Goal: Download file/media

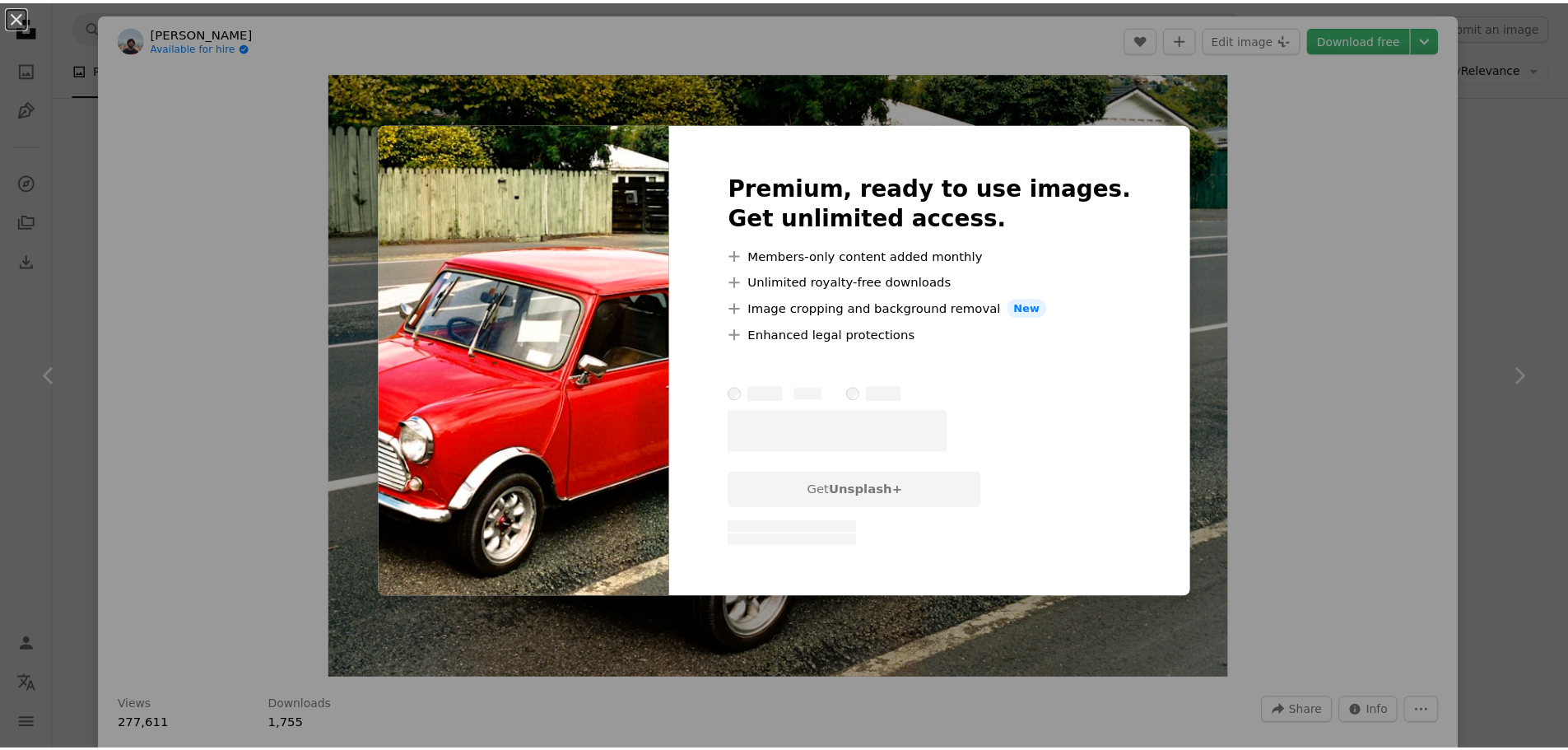
scroll to position [823, 0]
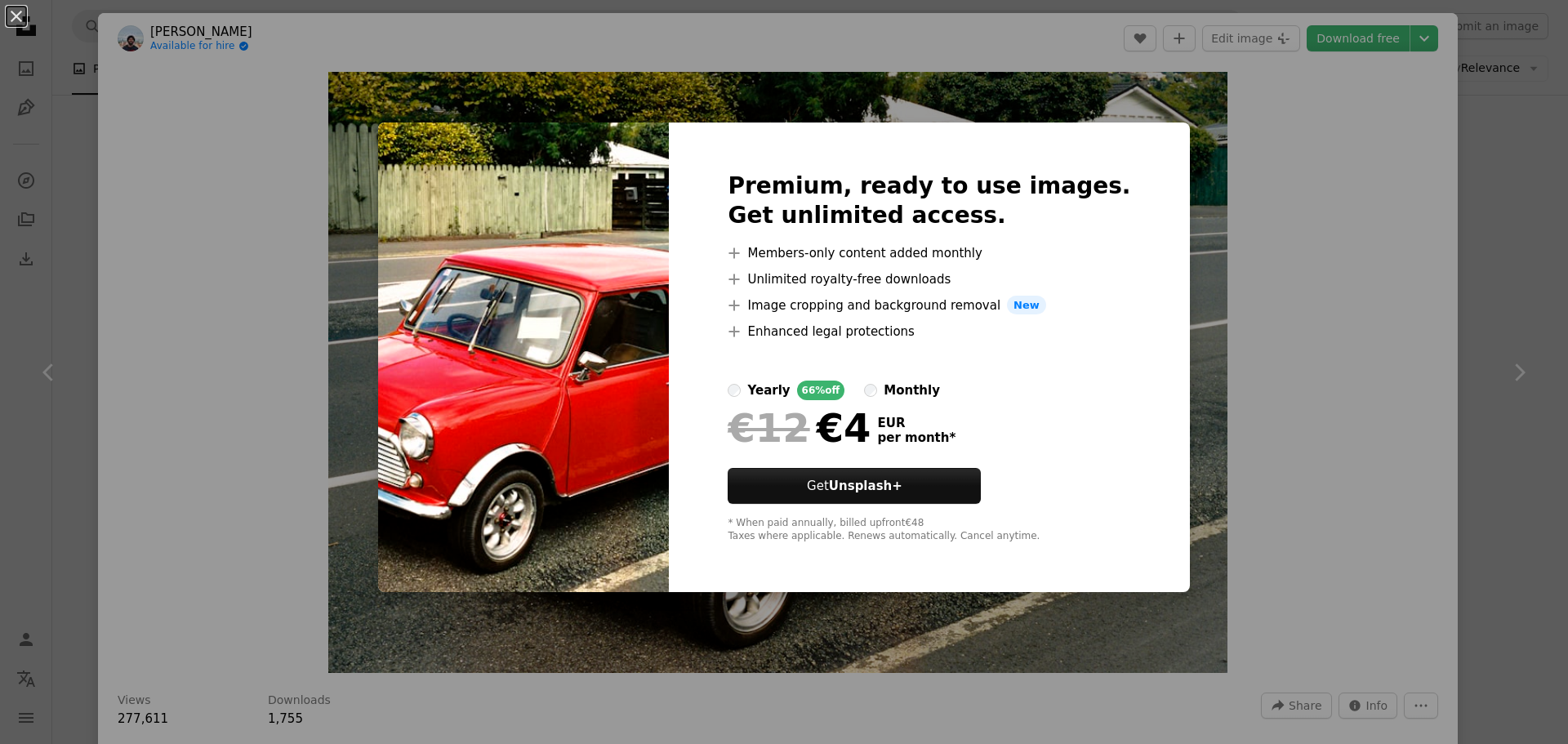
click at [1191, 206] on div "An X shape Premium, ready to use images. Get unlimited access. A plus sign Memb…" at bounding box center [784, 372] width 1568 height 744
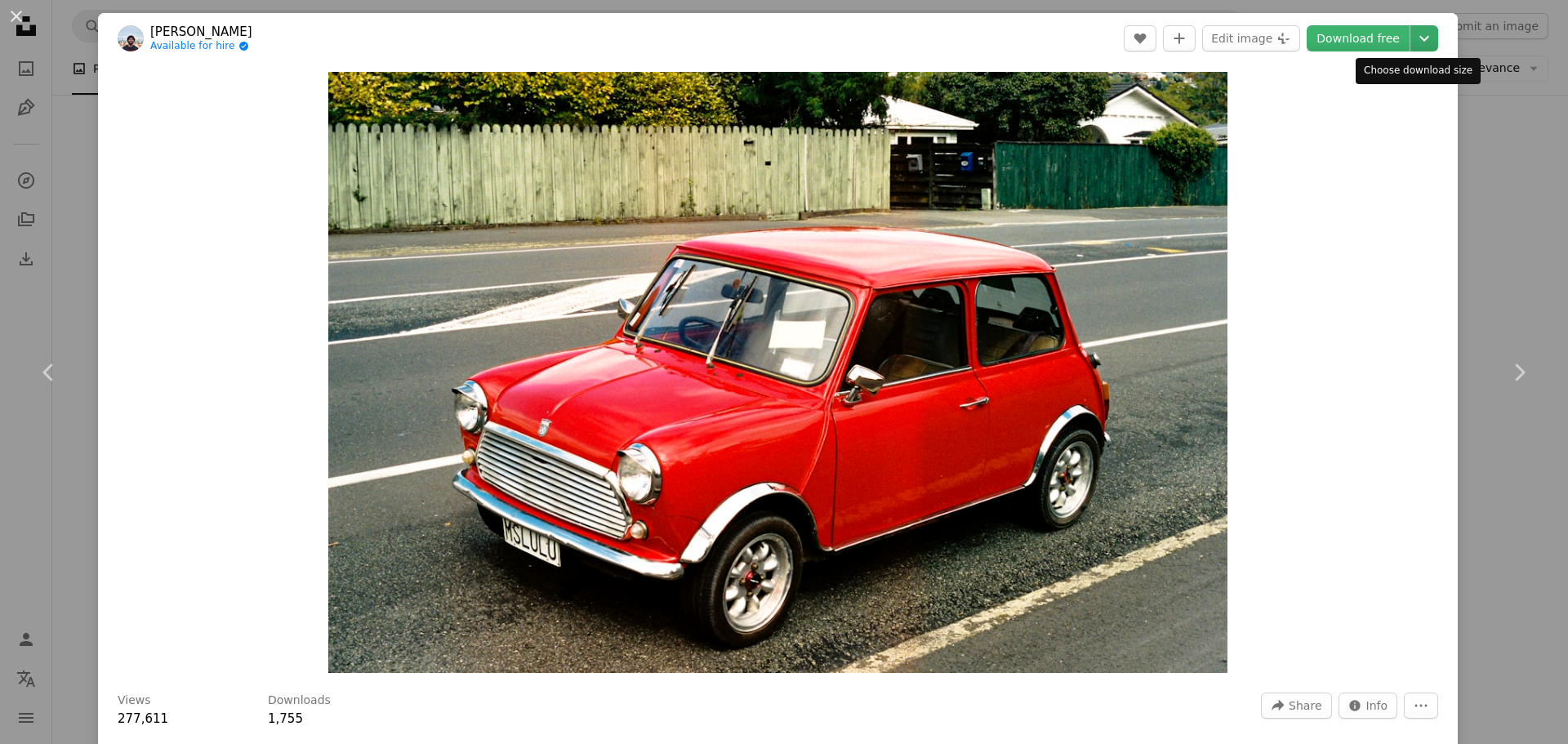
click at [1411, 38] on icon "Chevron down" at bounding box center [1425, 38] width 26 height 19
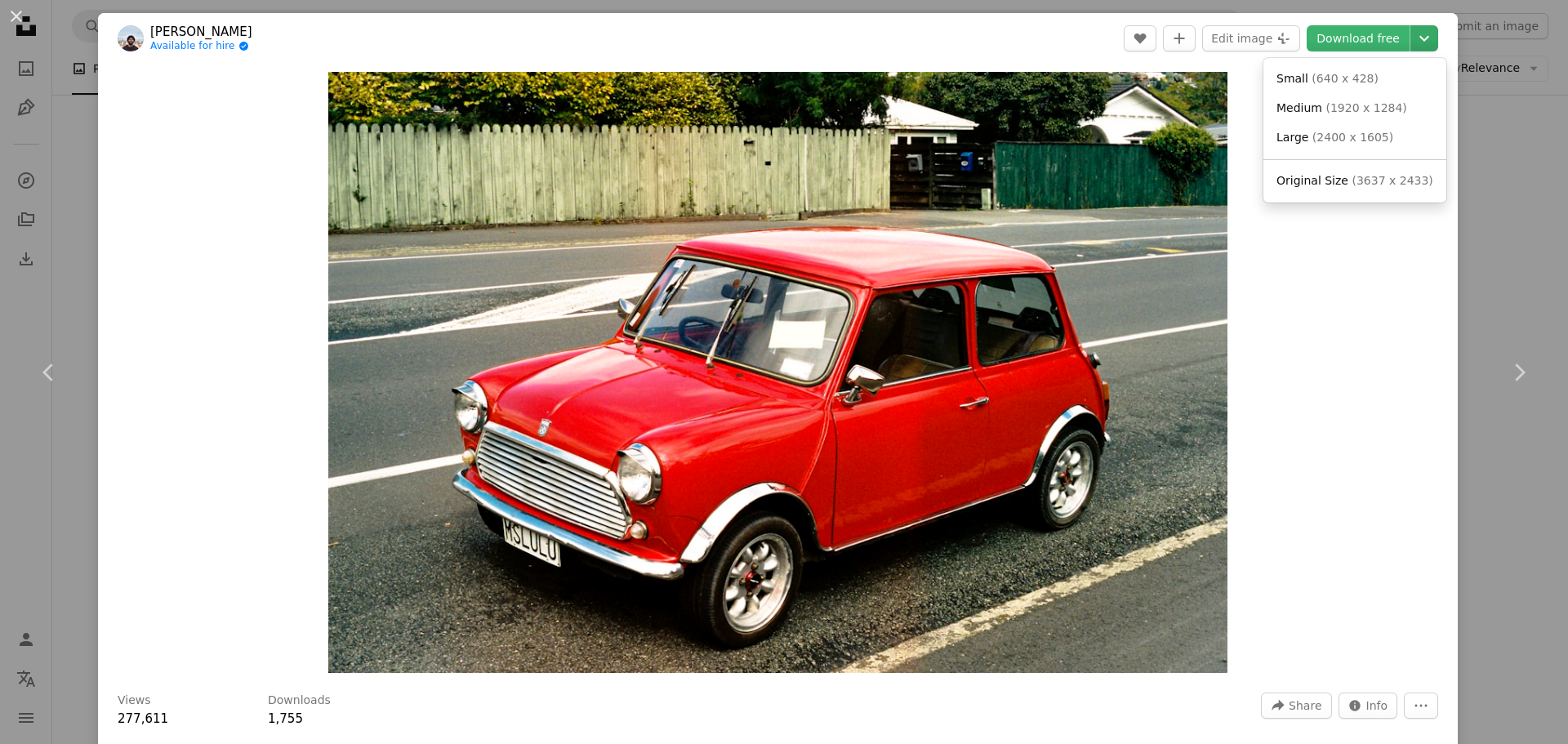
click at [1411, 40] on icon "Chevron down" at bounding box center [1425, 38] width 26 height 19
click at [1364, 113] on span "( 1920 x 1284 )" at bounding box center [1366, 108] width 80 height 13
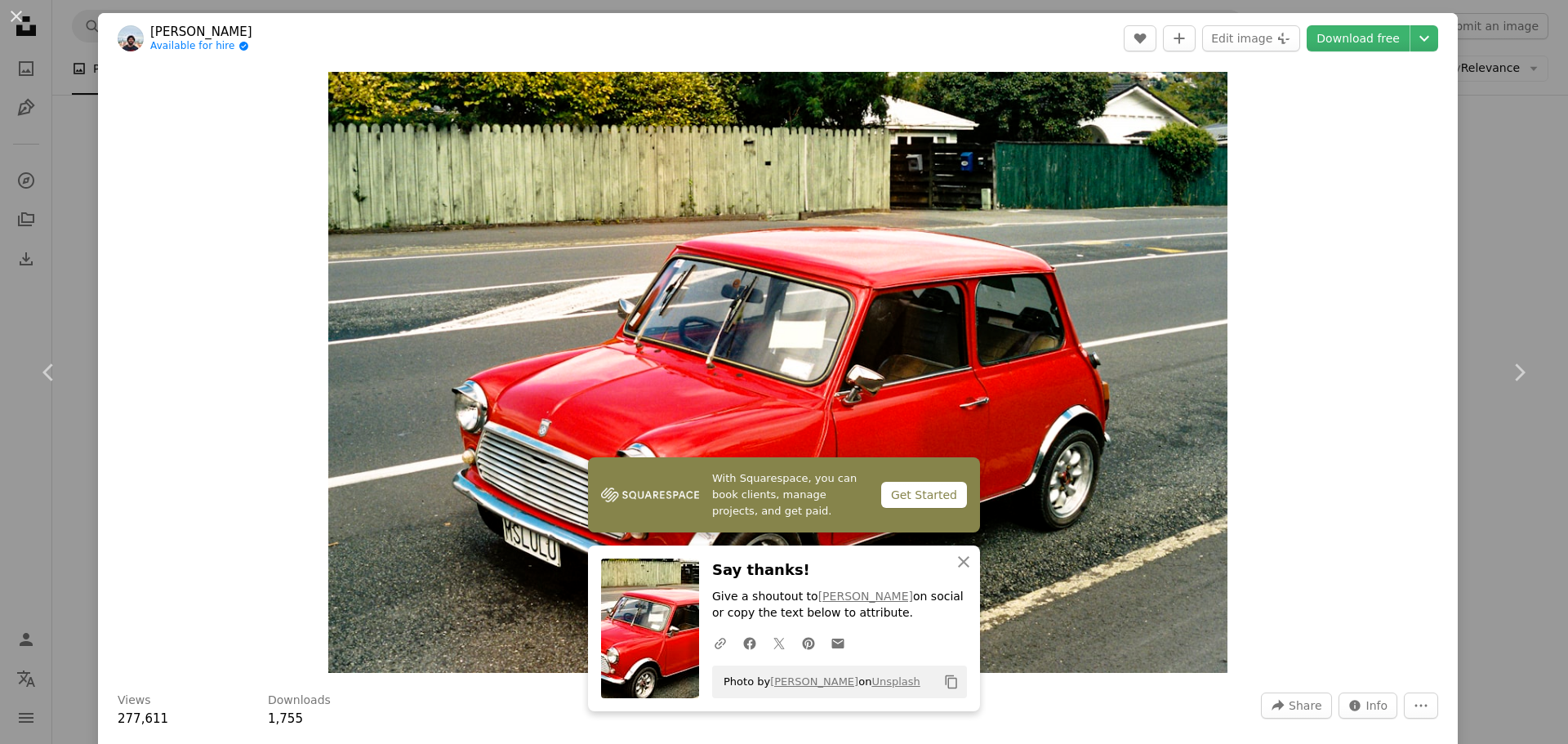
click at [701, 56] on header "Kishan Modi Available for hire A checkmark inside of a circle A heart A plus si…" at bounding box center [777, 38] width 1360 height 51
click at [20, 13] on button "An X shape" at bounding box center [16, 16] width 19 height 19
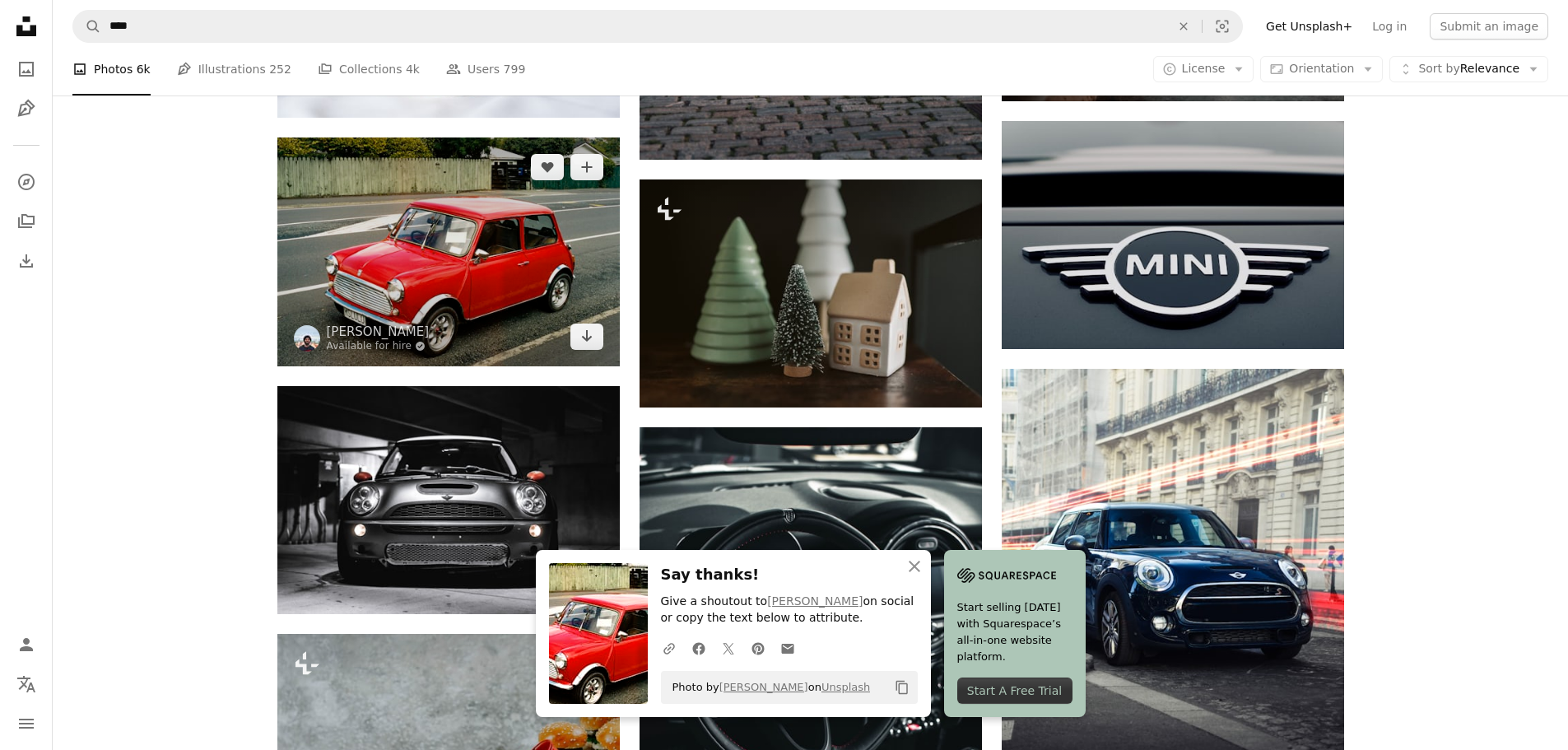
scroll to position [1070, 0]
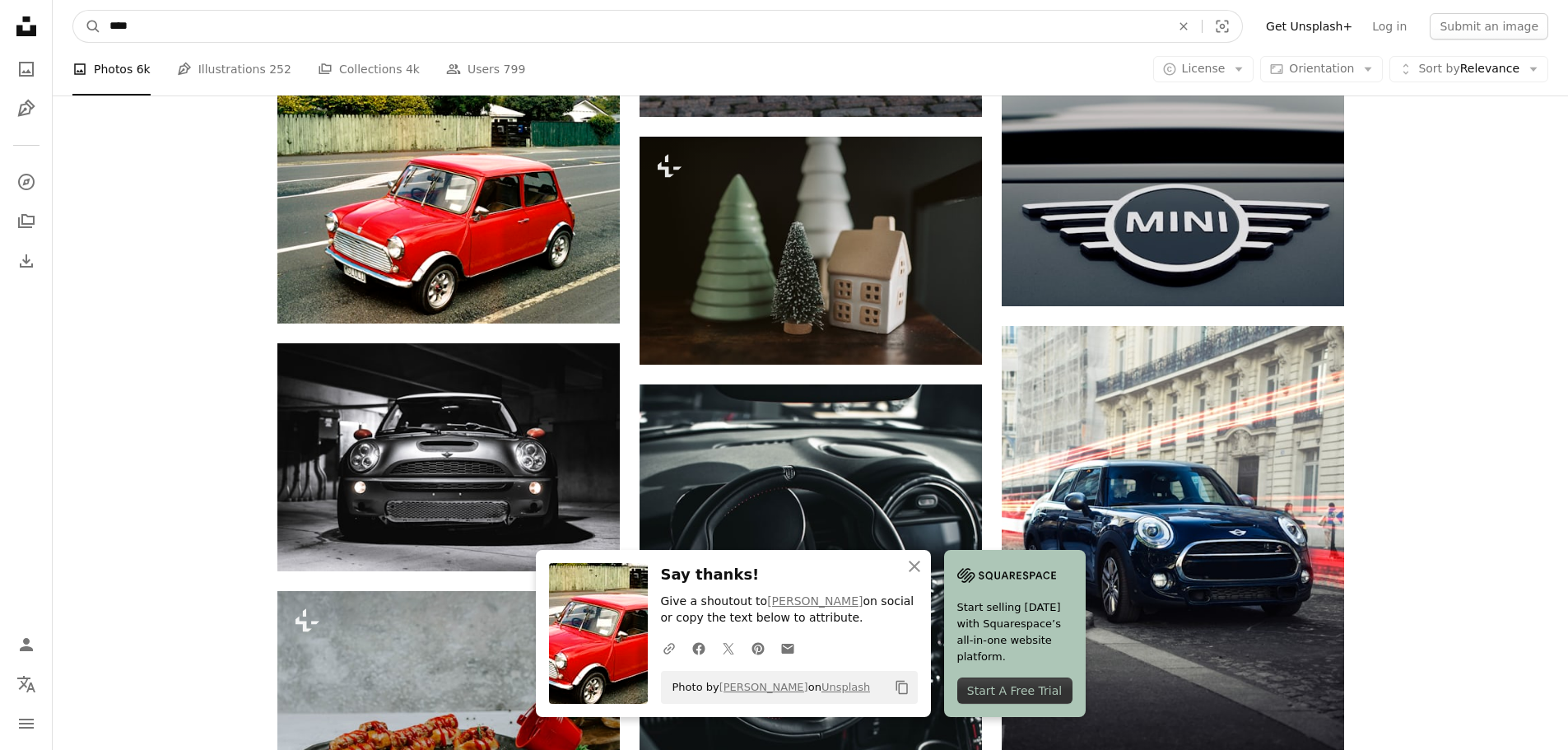
click at [360, 26] on input "****" at bounding box center [634, 26] width 1065 height 31
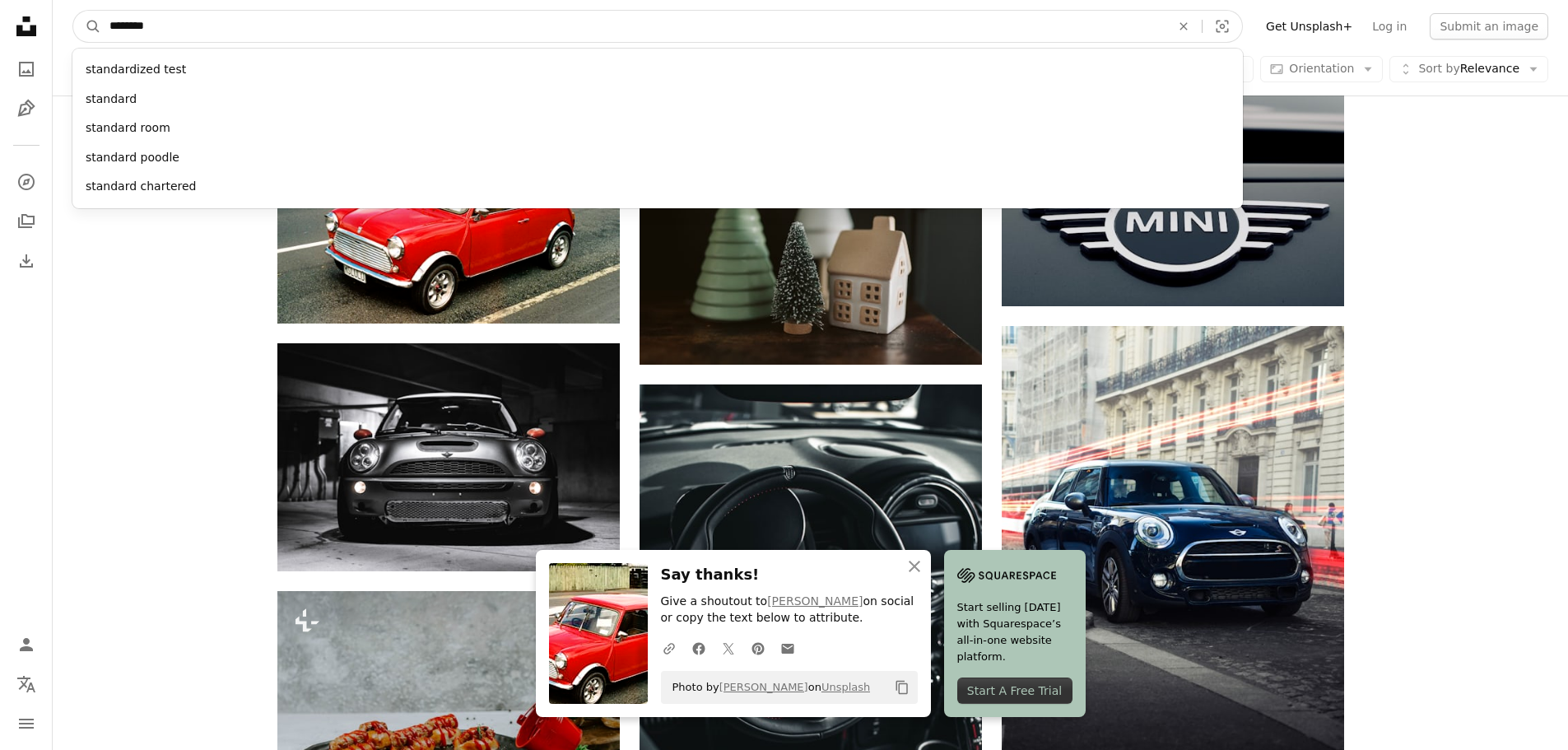
type input "********"
click at [73, 11] on button "A magnifying glass" at bounding box center [87, 26] width 28 height 31
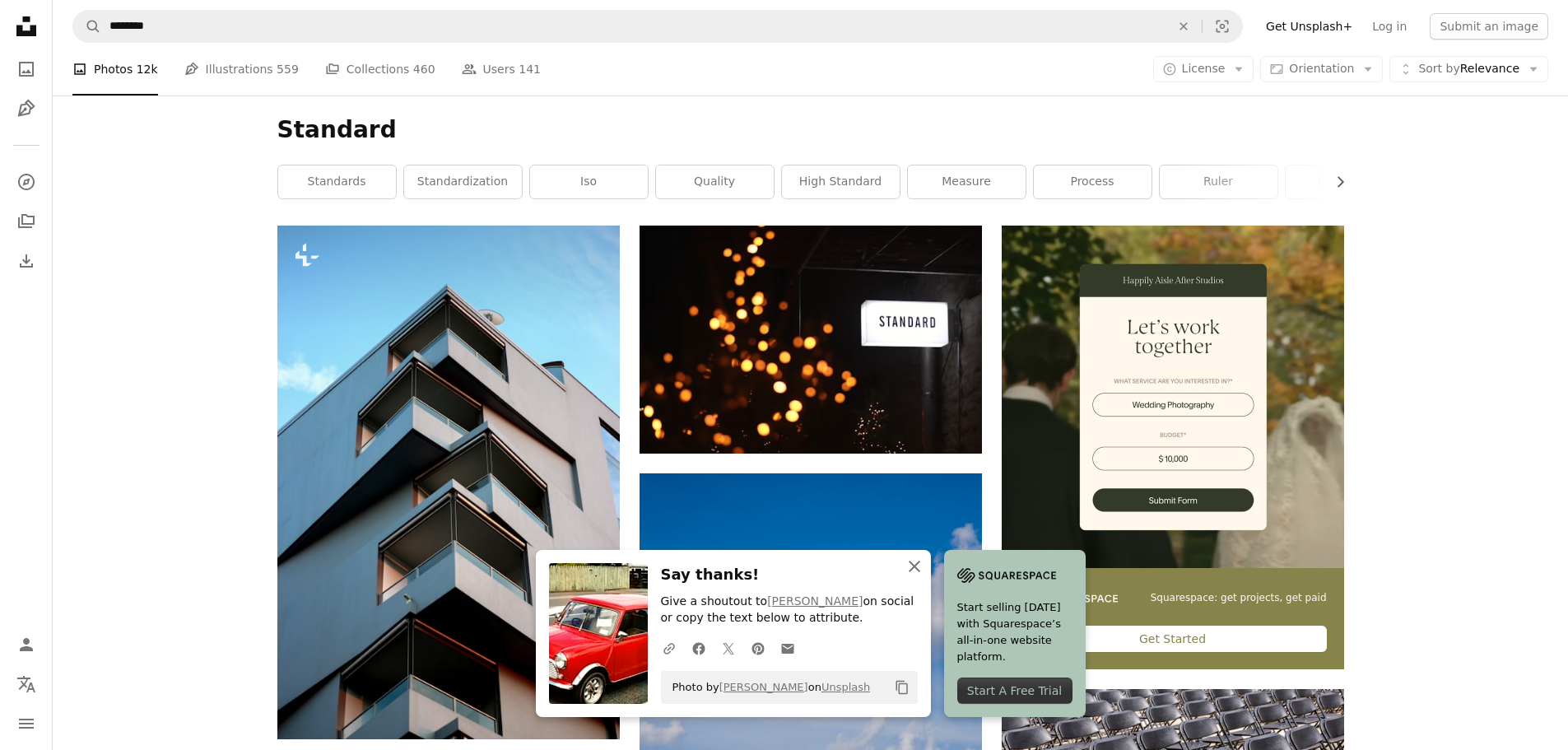
click at [920, 567] on icon "button" at bounding box center [914, 566] width 11 height 11
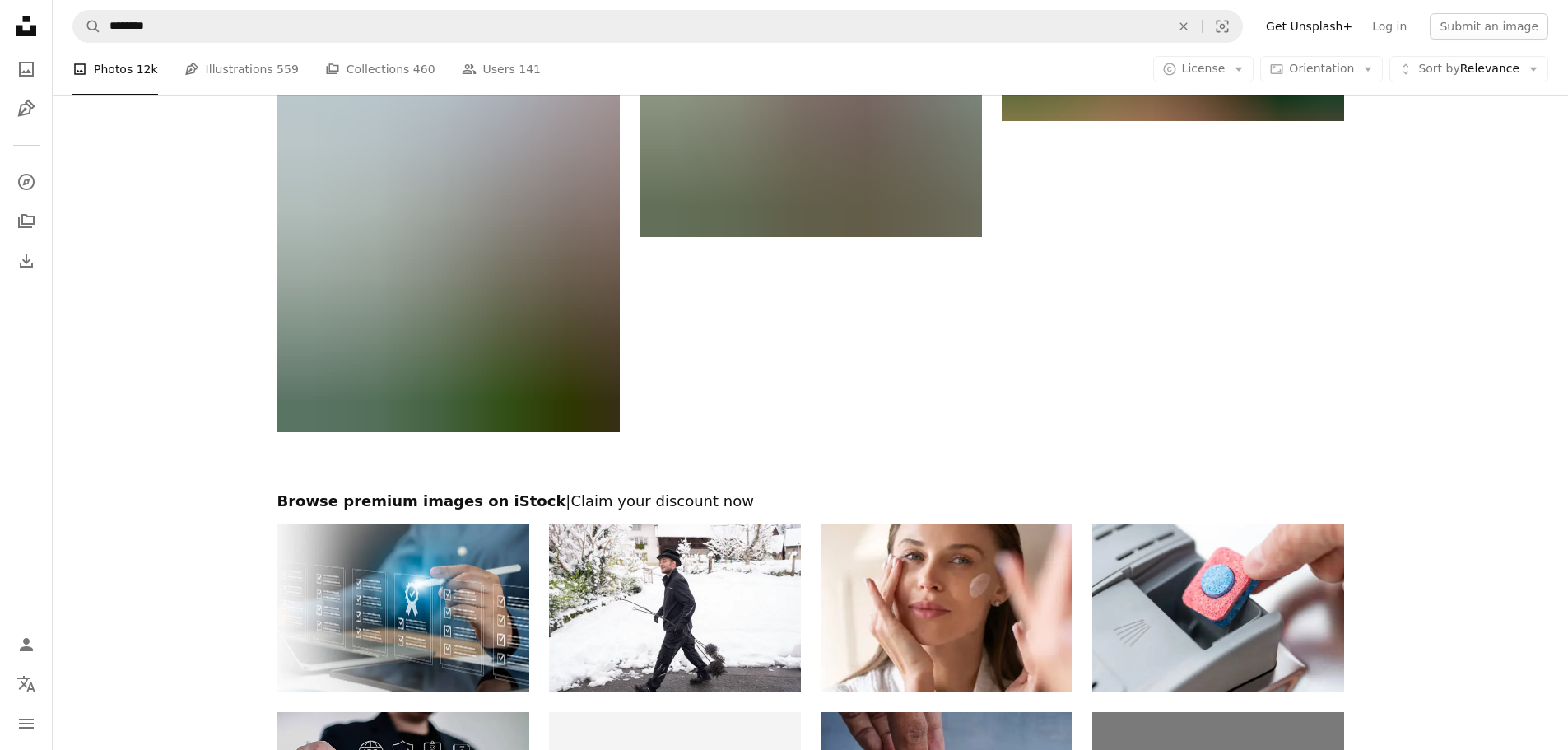
scroll to position [3077, 0]
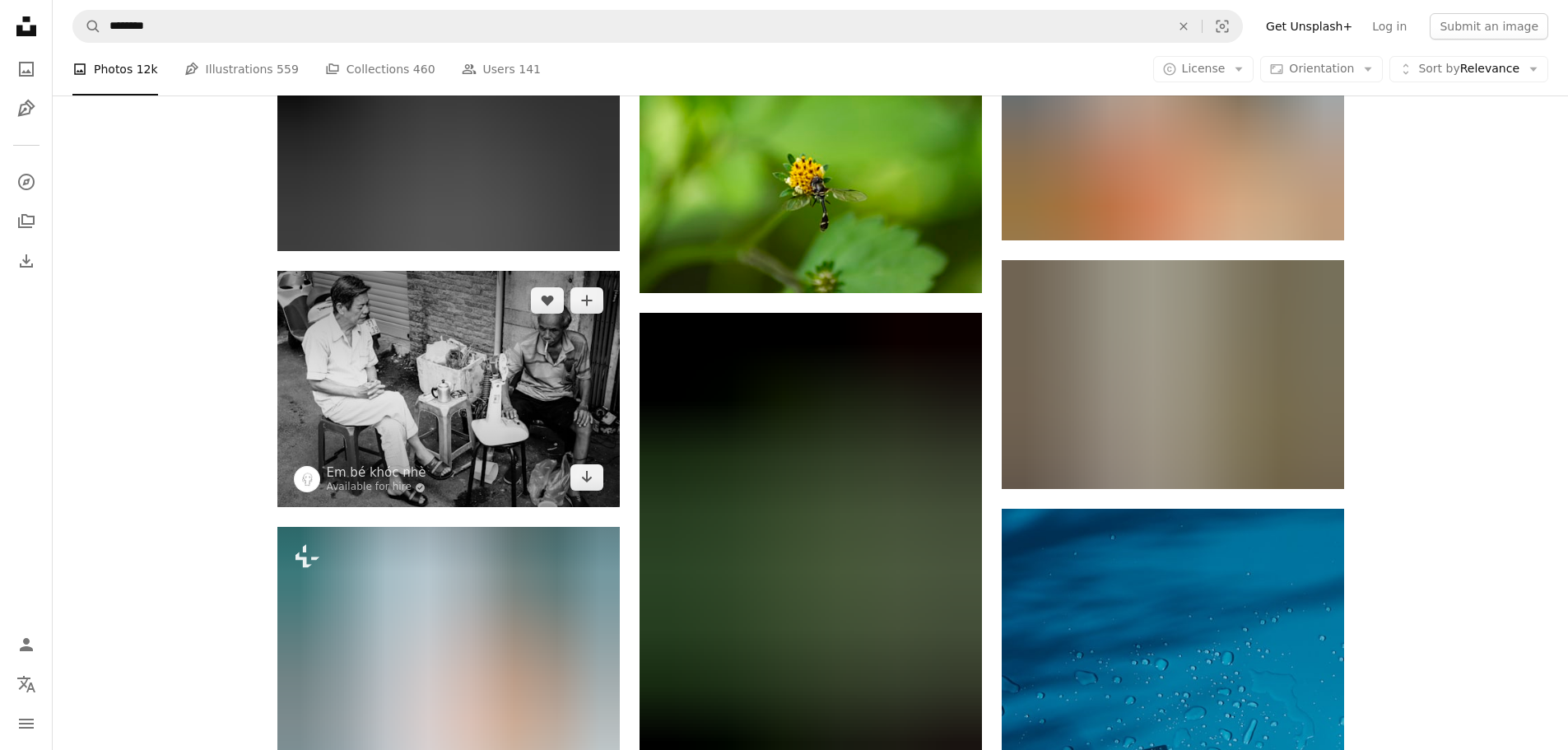
scroll to position [13532, 0]
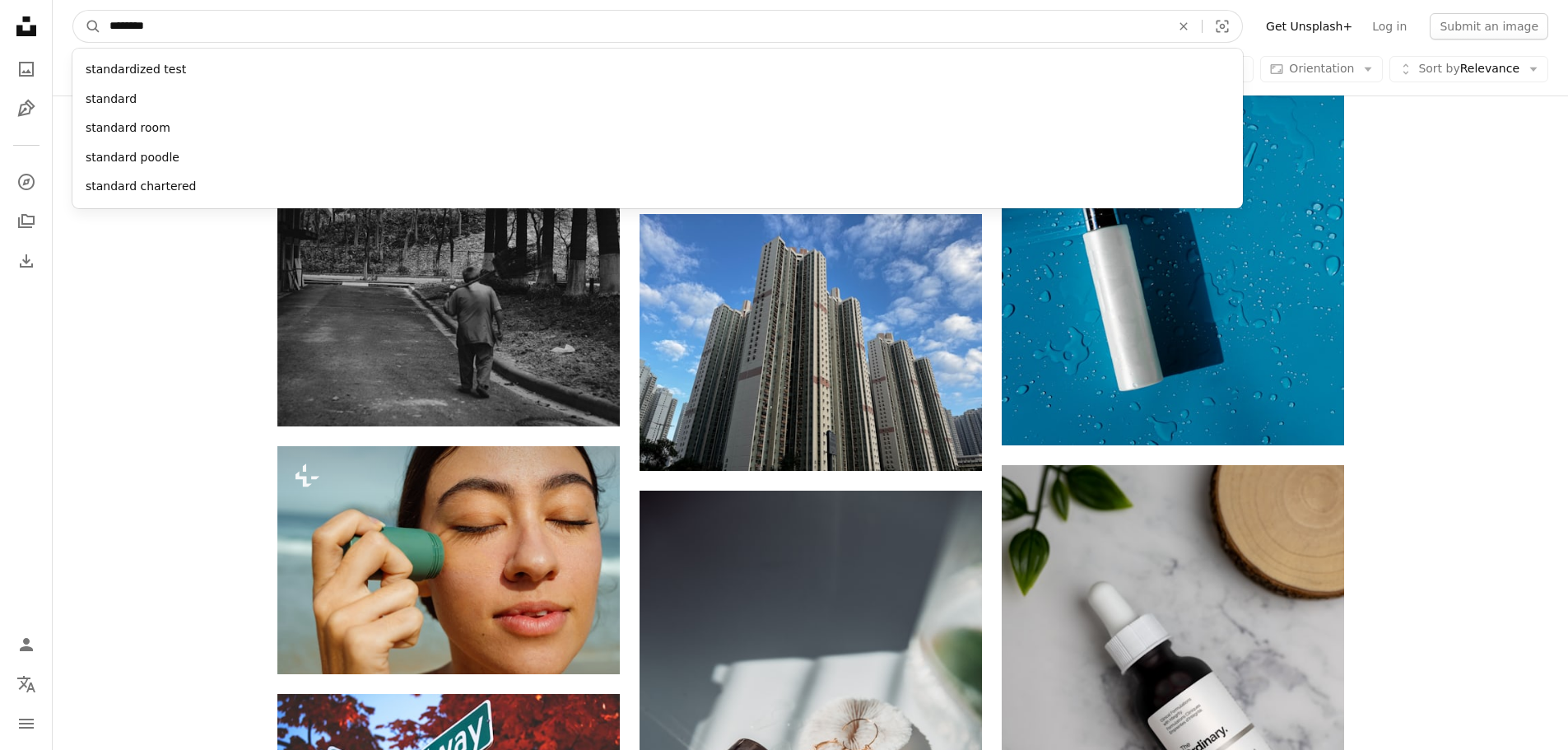
drag, startPoint x: 165, startPoint y: 28, endPoint x: 0, endPoint y: 25, distance: 165.0
type input "*******"
click button "A magnifying glass" at bounding box center [87, 26] width 28 height 31
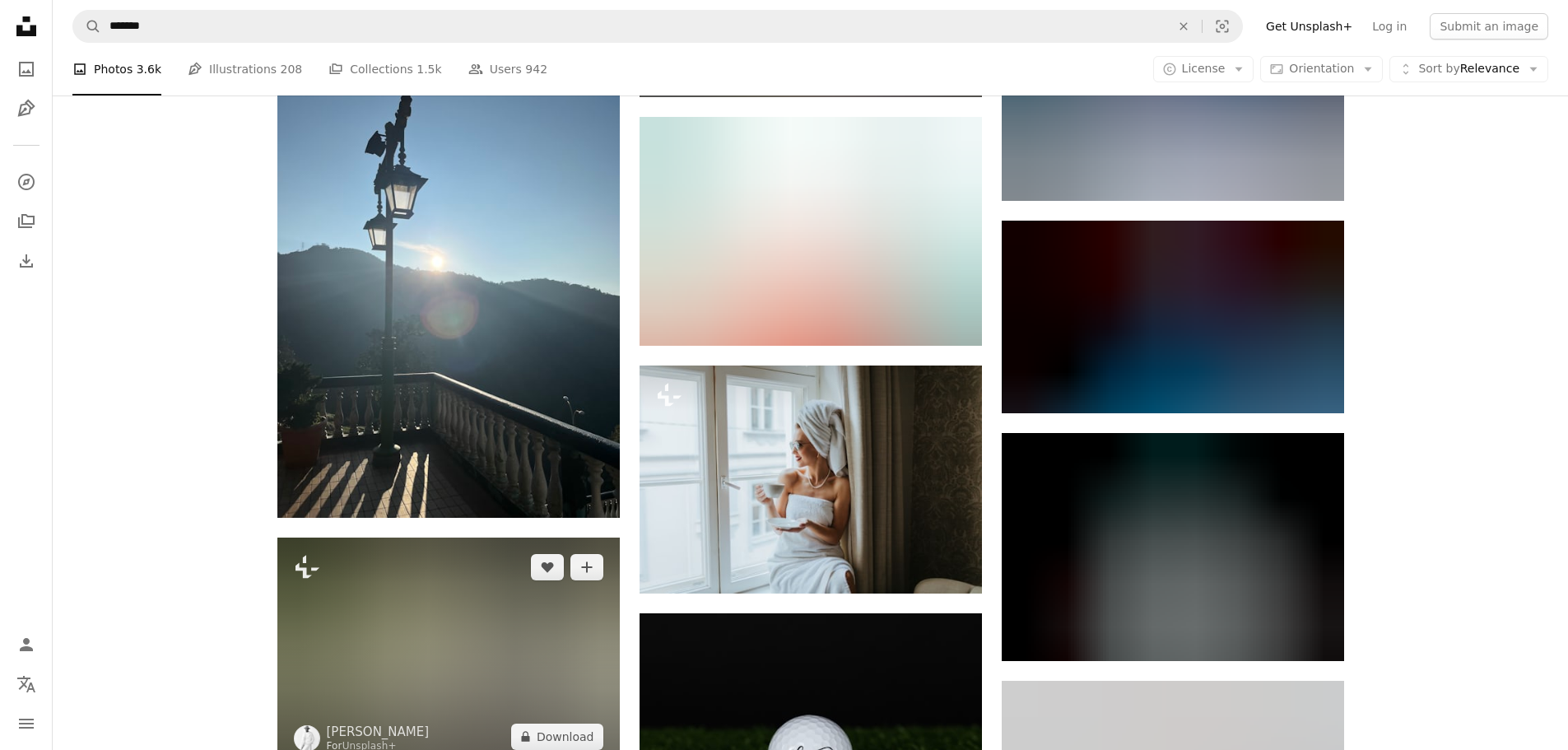
scroll to position [15394, 0]
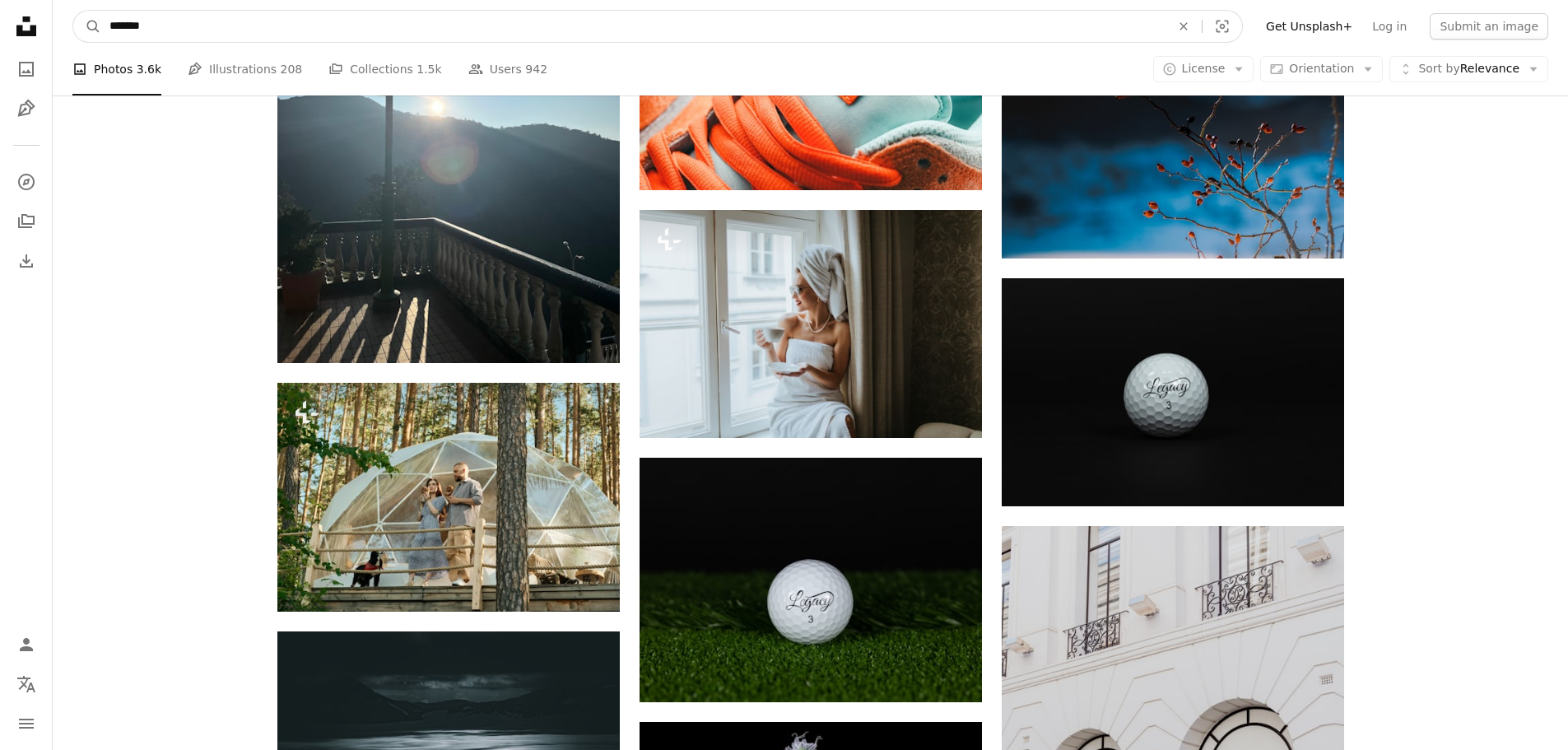
click at [363, 30] on input "*******" at bounding box center [634, 26] width 1065 height 31
type input "**********"
click at [73, 11] on button "A magnifying glass" at bounding box center [87, 26] width 28 height 31
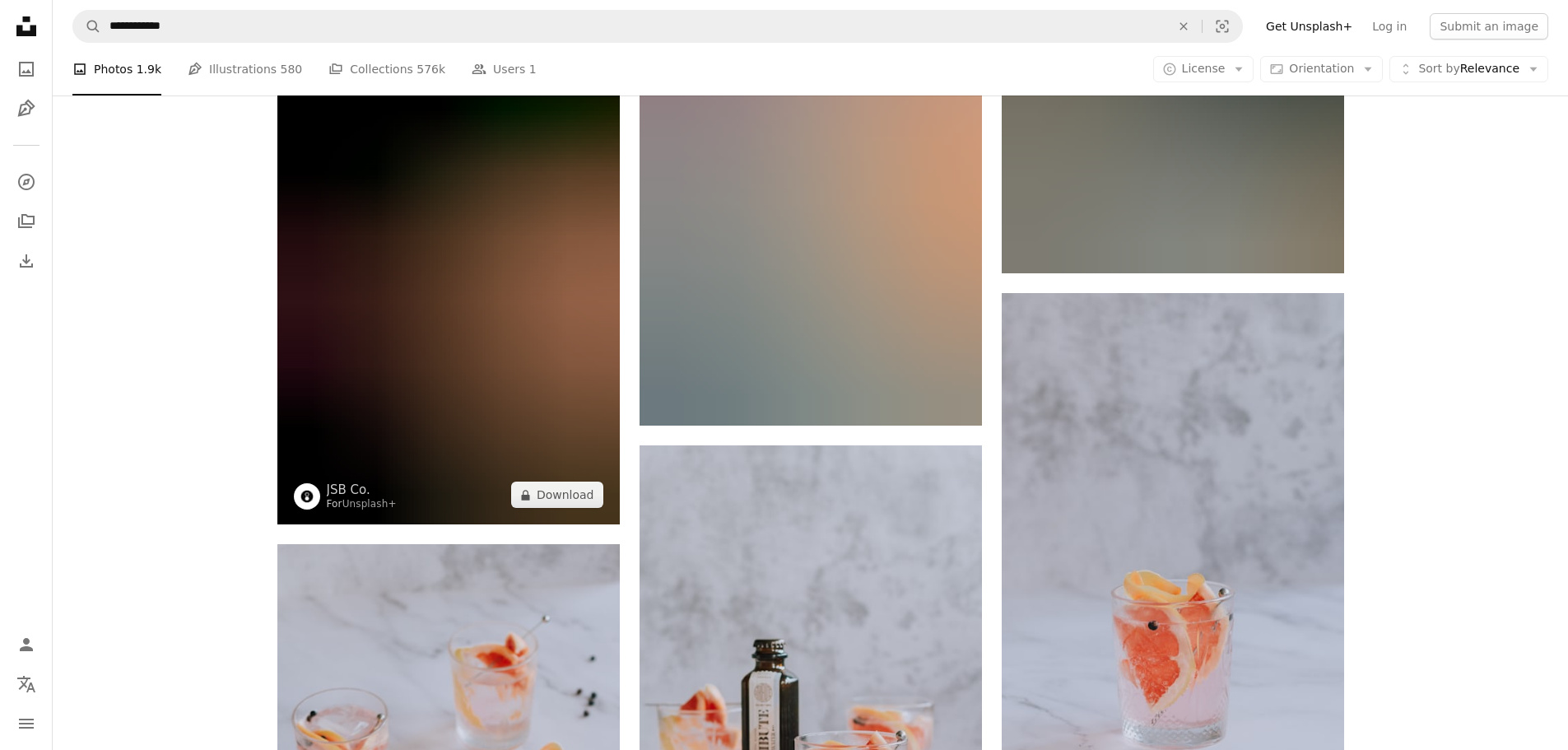
scroll to position [1893, 0]
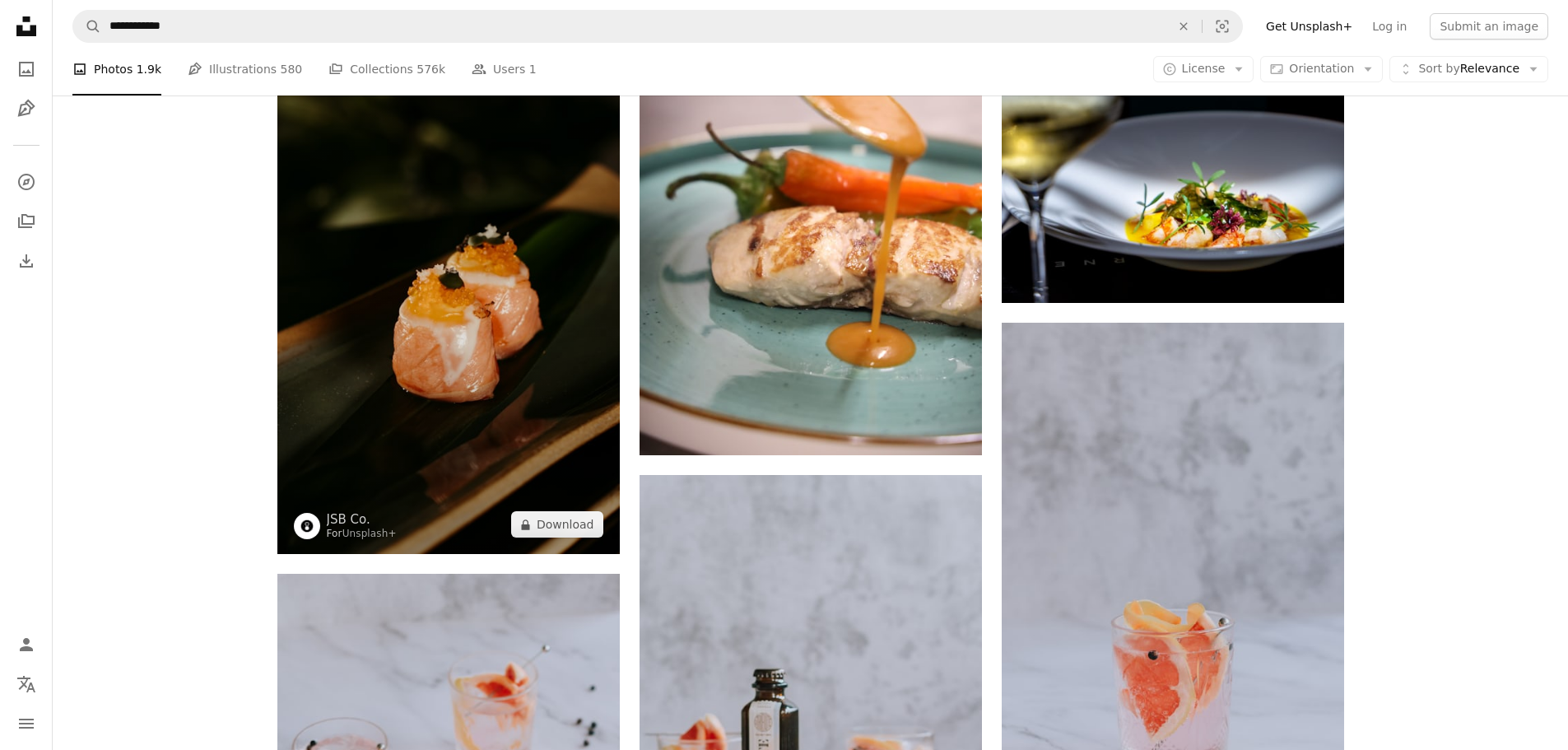
click at [543, 344] on img at bounding box center [449, 297] width 343 height 514
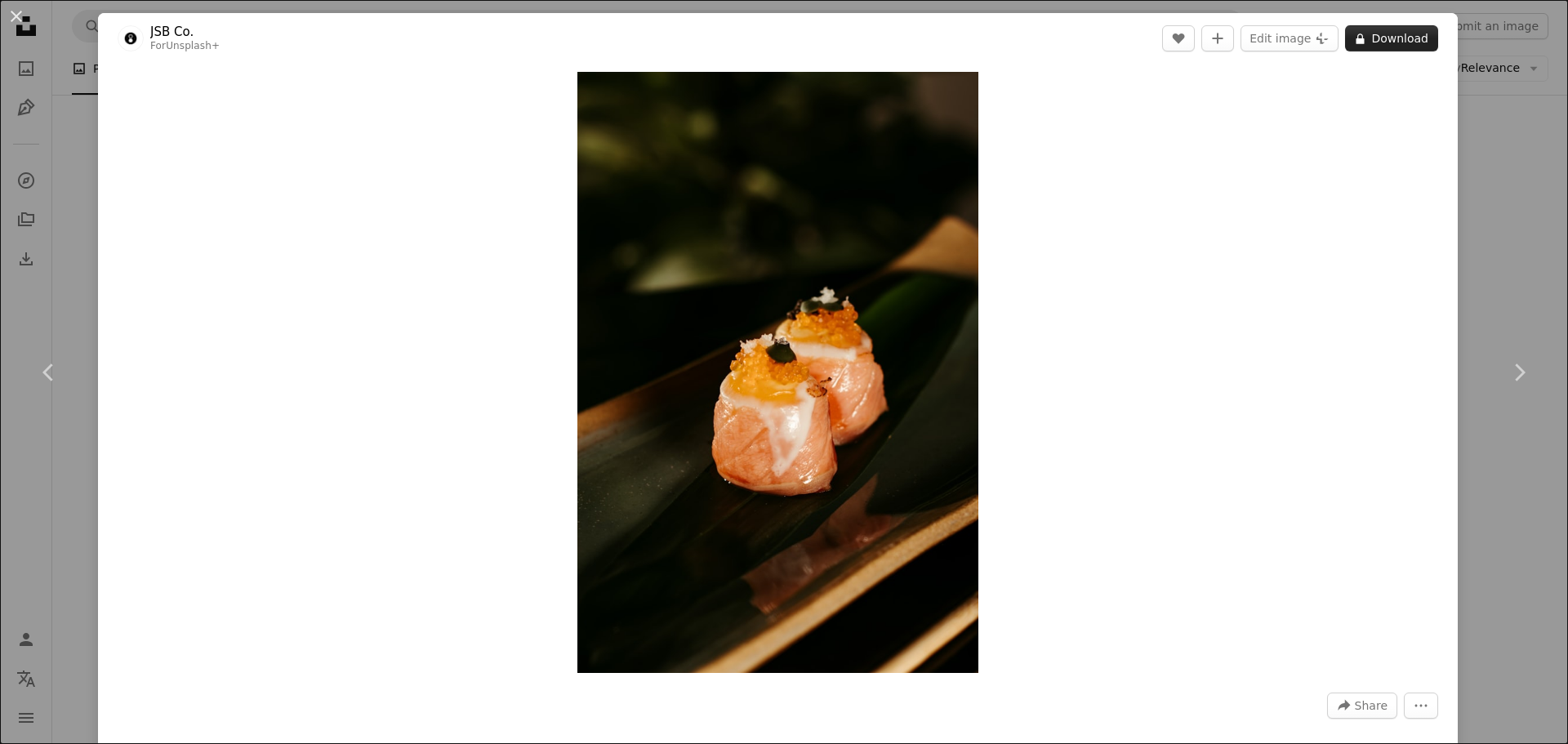
click at [1377, 45] on button "A lock Download" at bounding box center [1391, 38] width 93 height 26
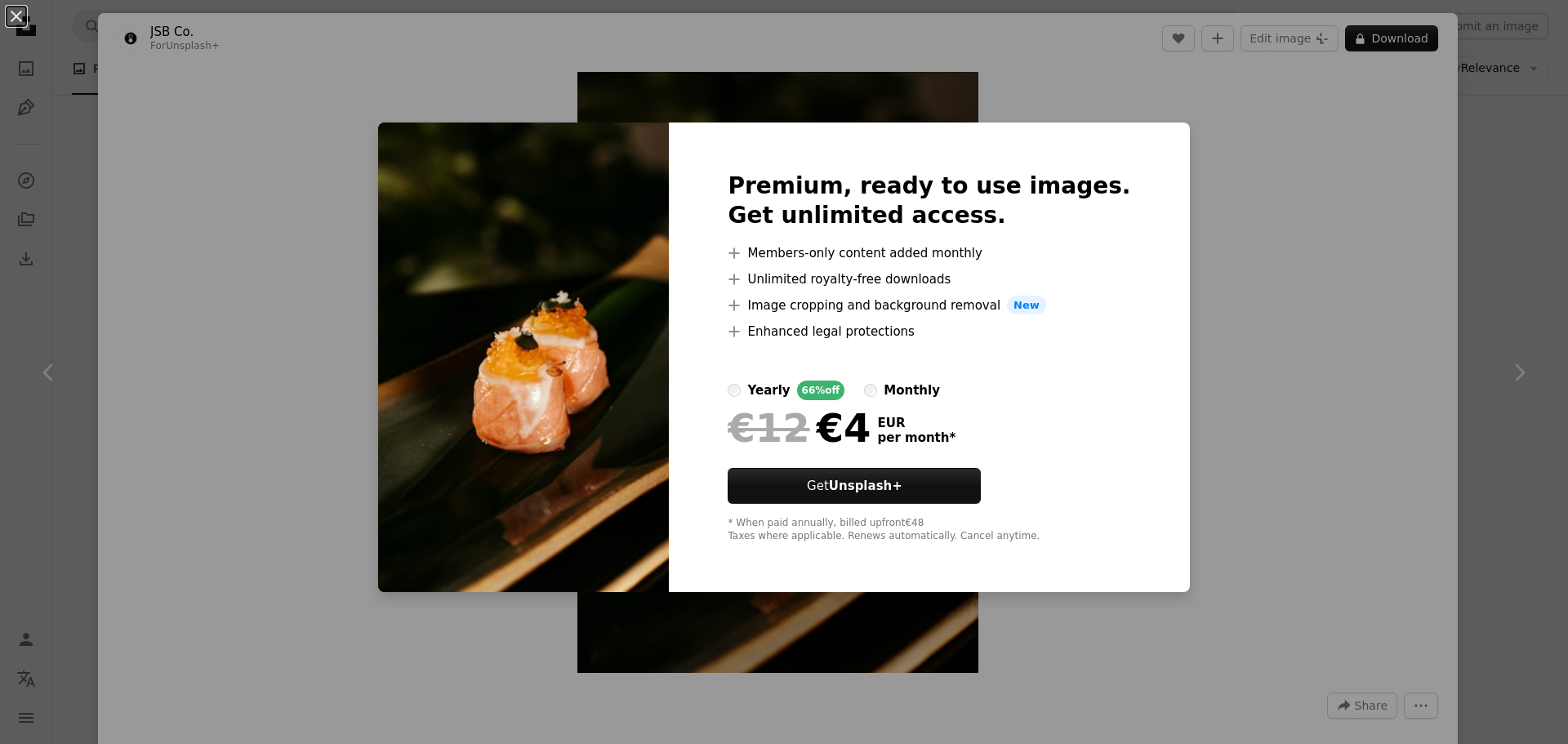
click at [1191, 282] on div "An X shape Premium, ready to use images. Get unlimited access. A plus sign Memb…" at bounding box center [784, 372] width 1568 height 744
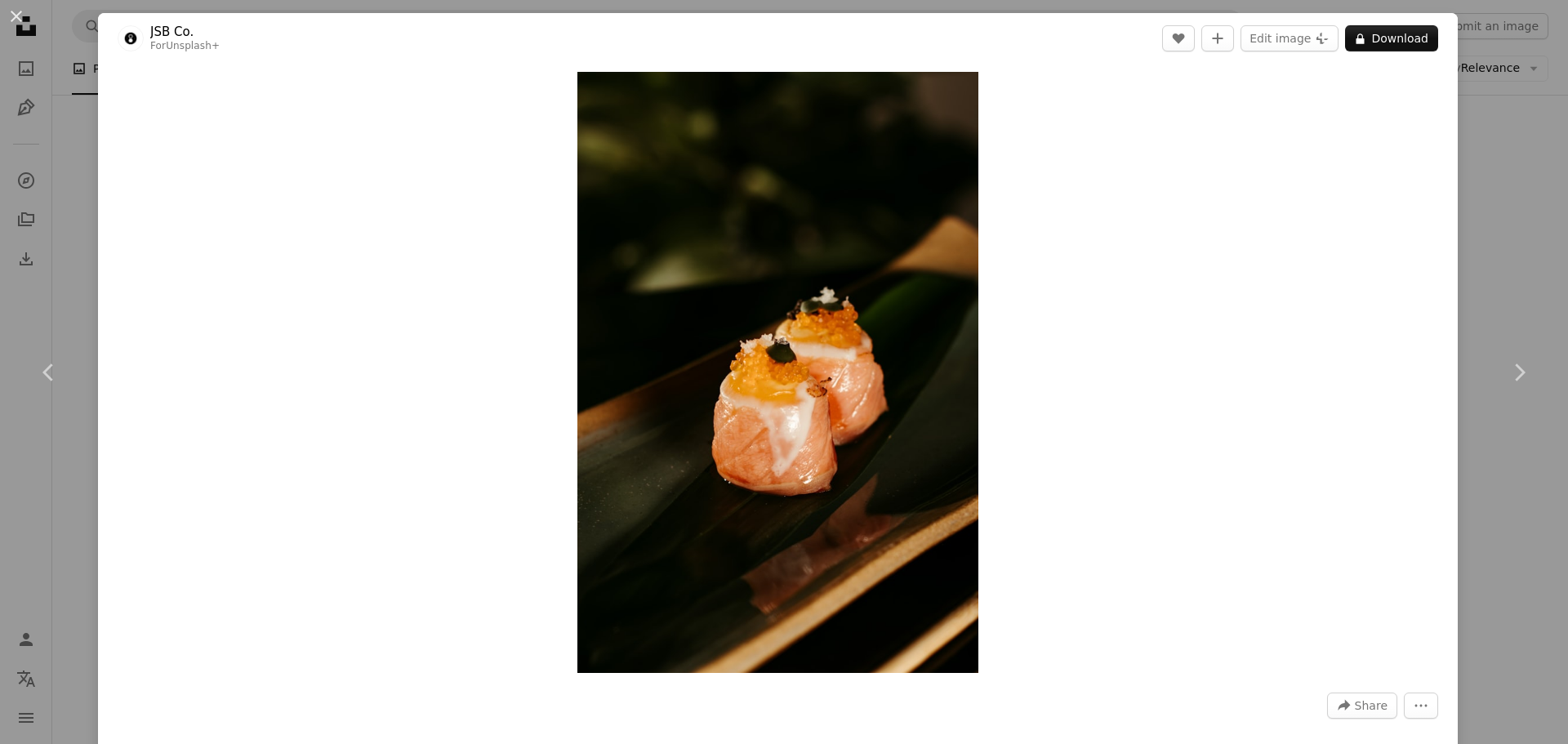
drag, startPoint x: 1497, startPoint y: 257, endPoint x: 1270, endPoint y: 271, distance: 227.4
click at [1270, 271] on div "An X shape Chevron left Chevron right JSB Co. For Unsplash+ A heart A plus sign…" at bounding box center [784, 372] width 1568 height 744
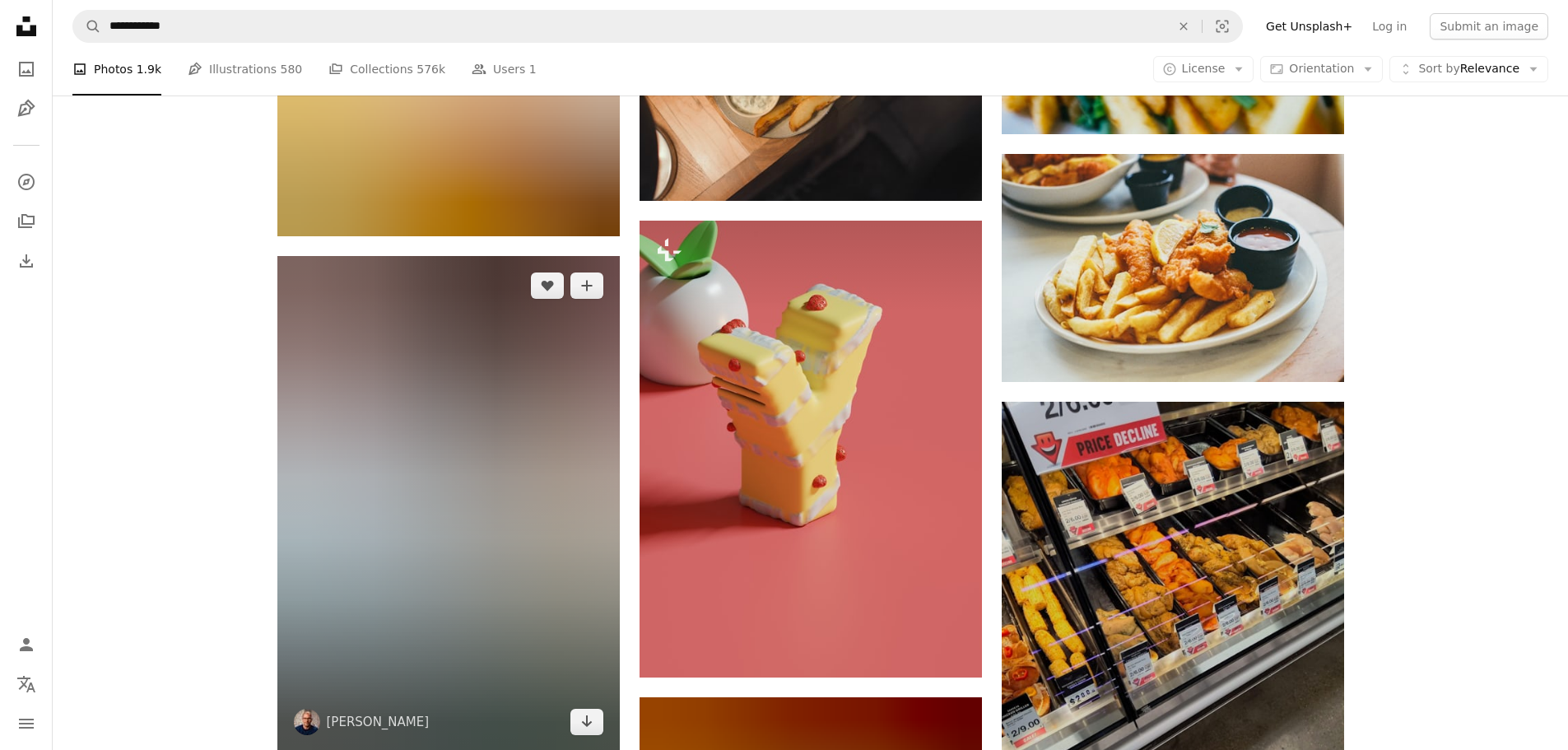
scroll to position [29800, 0]
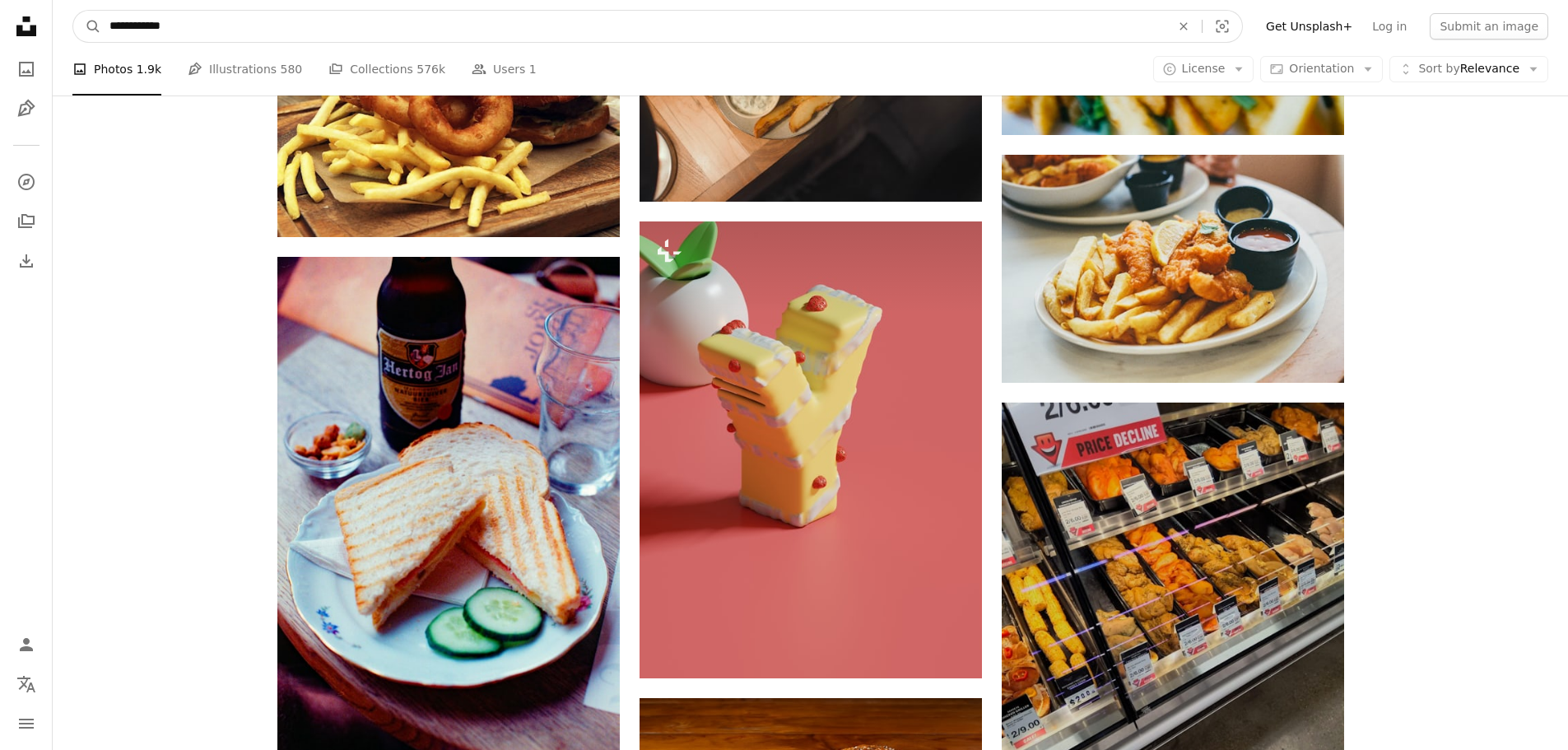
click at [322, 36] on input "**********" at bounding box center [634, 26] width 1065 height 31
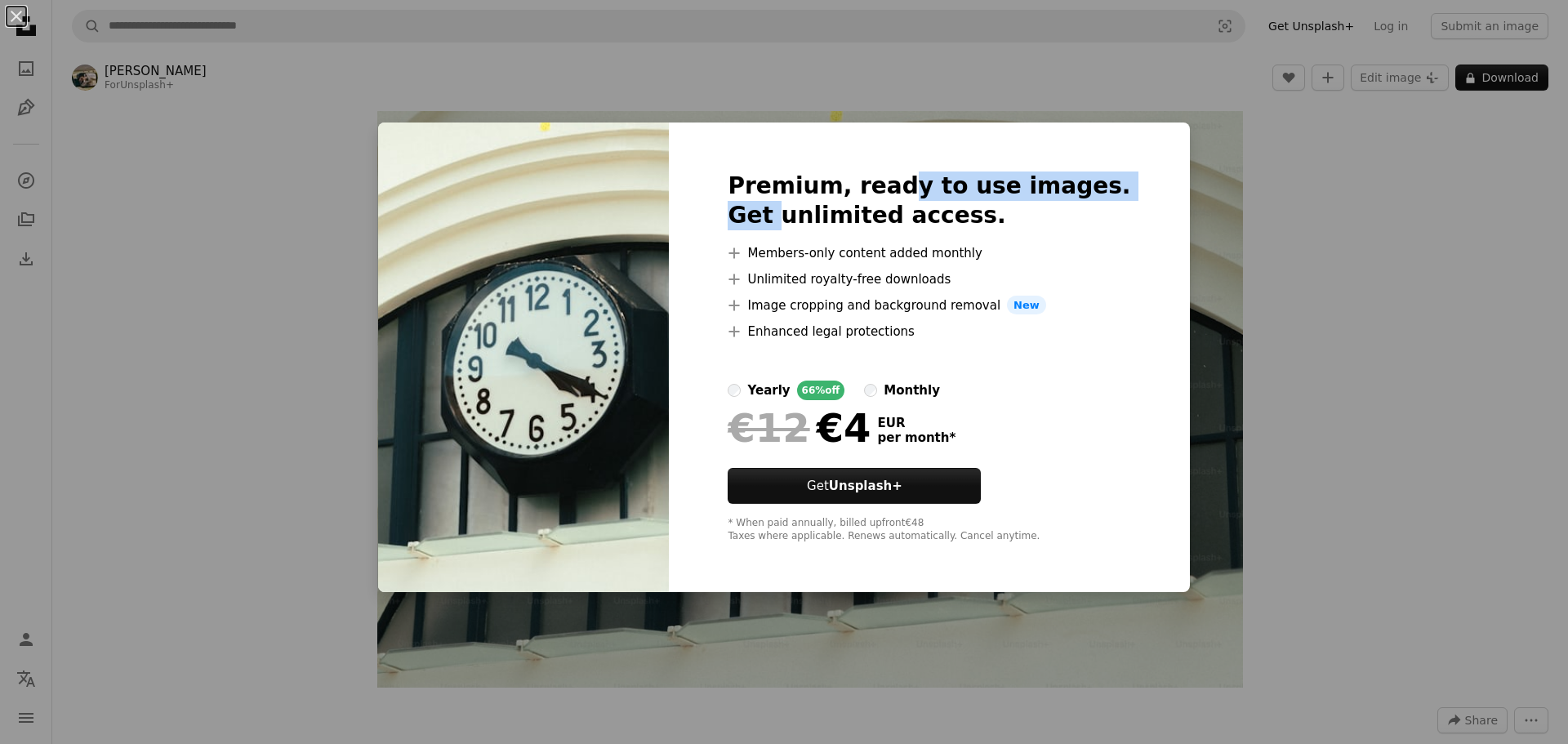
drag, startPoint x: 805, startPoint y: 199, endPoint x: 930, endPoint y: 195, distance: 125.1
click at [930, 195] on h2 "Premium, ready to use images. Get unlimited access." at bounding box center [929, 200] width 402 height 59
click at [1277, 503] on div "An X shape Premium, ready to use images. Get unlimited access. A plus sign Memb…" at bounding box center [784, 372] width 1568 height 744
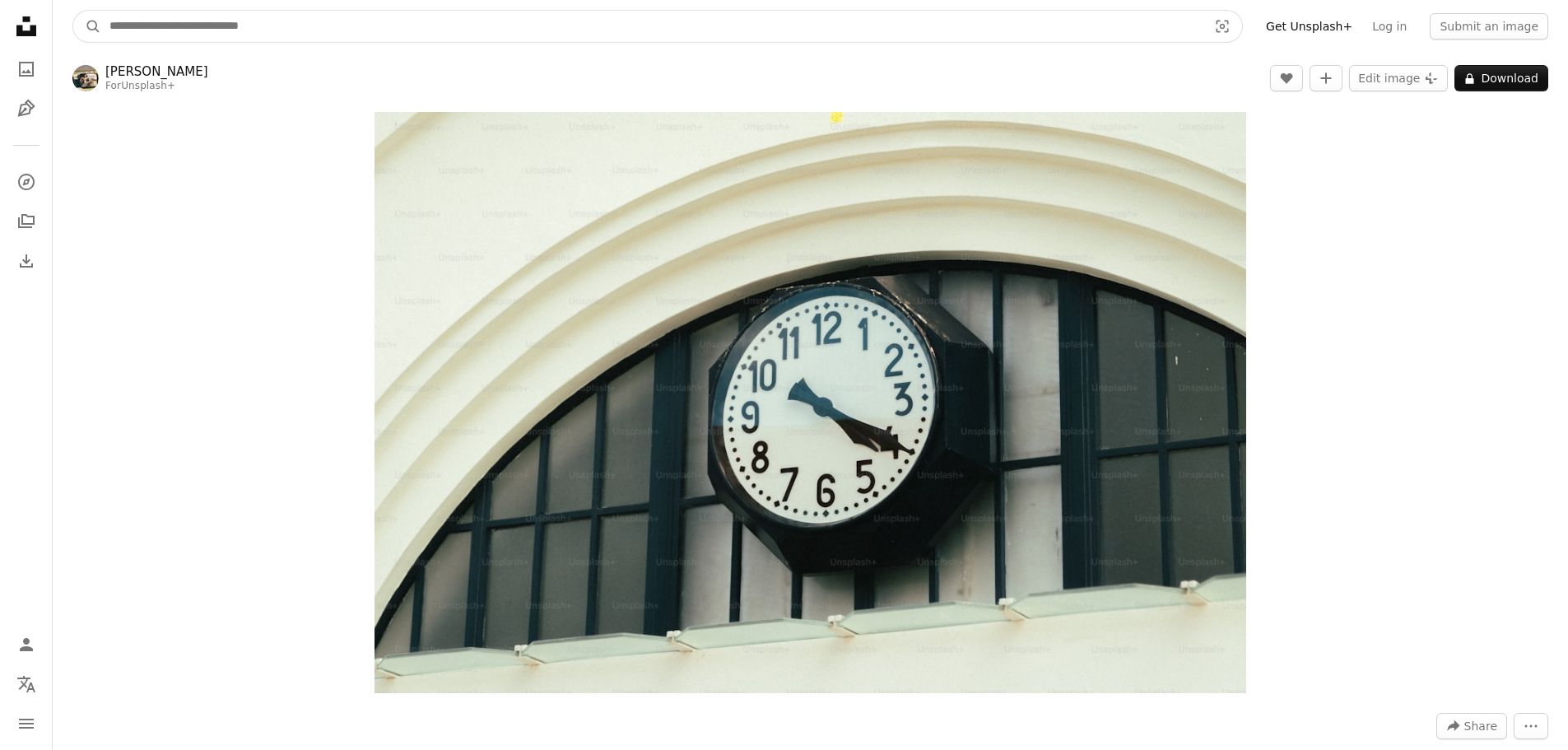
drag, startPoint x: 1011, startPoint y: 47, endPoint x: 976, endPoint y: 50, distance: 35.1
